Goal: Task Accomplishment & Management: Use online tool/utility

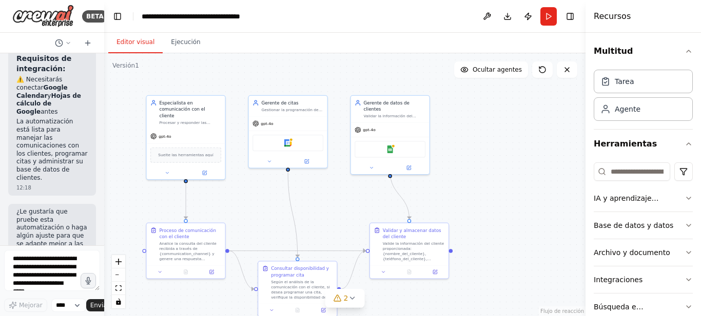
click at [316, 72] on div ".deletable-edge-delete-btn { width: 20px; height: 20px; border: 0px solid #ffff…" at bounding box center [344, 184] width 481 height 263
click at [620, 280] on font "Integraciones" at bounding box center [617, 280] width 49 height 8
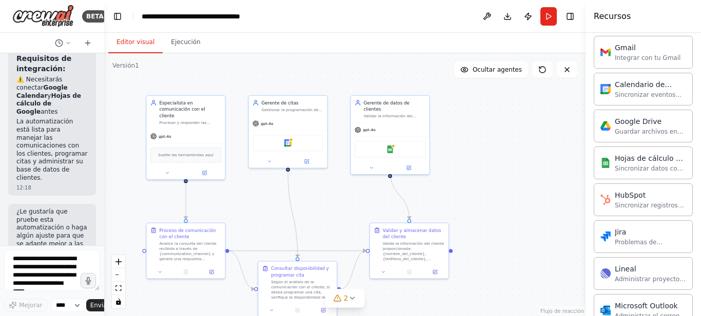
scroll to position [448, 0]
click at [638, 165] on font "Sincronizar datos con Hojas de cálculo de Google" at bounding box center [649, 175] width 69 height 24
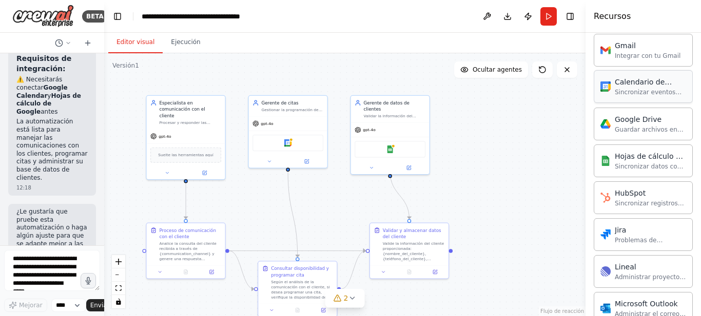
click at [625, 100] on div "Calendario de Google Sincronizar eventos con Google Calendar" at bounding box center [642, 86] width 99 height 33
click at [297, 148] on div "Calendario de Google" at bounding box center [287, 142] width 69 height 16
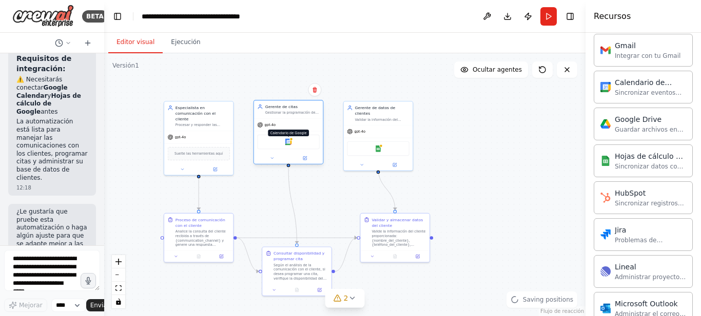
click at [287, 145] on img at bounding box center [288, 141] width 7 height 7
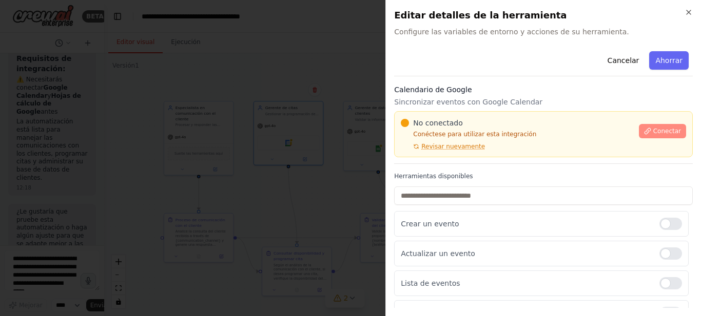
click at [662, 127] on button "Conectar" at bounding box center [662, 131] width 47 height 14
click at [658, 130] on font "Conectar" at bounding box center [667, 131] width 28 height 7
click at [653, 131] on font "Conectar" at bounding box center [667, 131] width 28 height 7
click at [449, 146] on font "Revisar nuevamente" at bounding box center [453, 146] width 64 height 7
click at [443, 69] on div "Cancelar Ahorrar" at bounding box center [543, 61] width 299 height 29
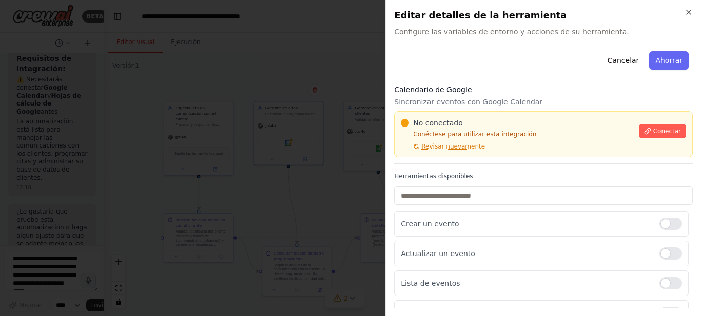
click at [438, 76] on div "Cancelar Ahorrar" at bounding box center [543, 61] width 299 height 29
click at [446, 69] on div "Cancelar Ahorrar" at bounding box center [543, 61] width 299 height 29
click at [280, 117] on div at bounding box center [350, 158] width 701 height 316
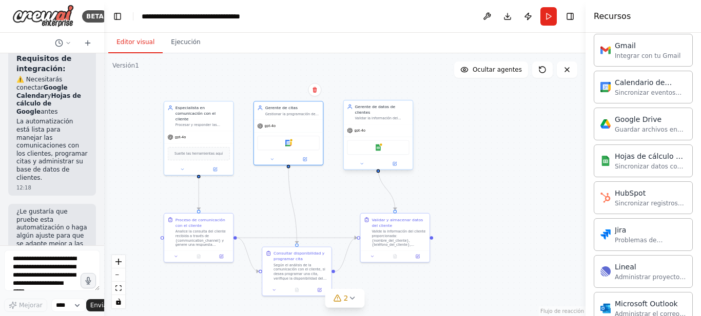
click at [379, 147] on div "Hojas de cálculo de Google" at bounding box center [378, 148] width 62 height 14
click at [380, 146] on div "Hojas de cálculo de Google" at bounding box center [378, 148] width 62 height 14
click at [608, 166] on div "Hojas de cálculo de Google Sincronizar datos con Hojas de cálculo de Google" at bounding box center [643, 160] width 86 height 19
